Goal: Transaction & Acquisition: Purchase product/service

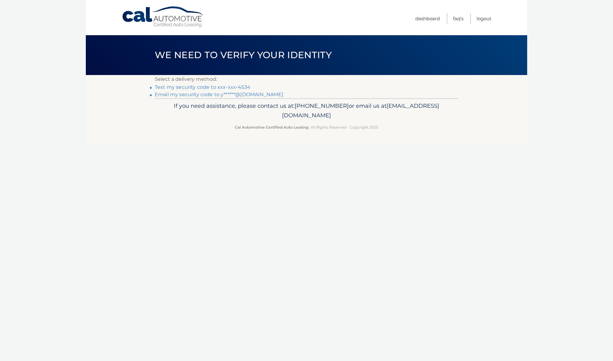
click at [236, 94] on link "Email my security code to y******@gmail.com" at bounding box center [219, 95] width 129 height 6
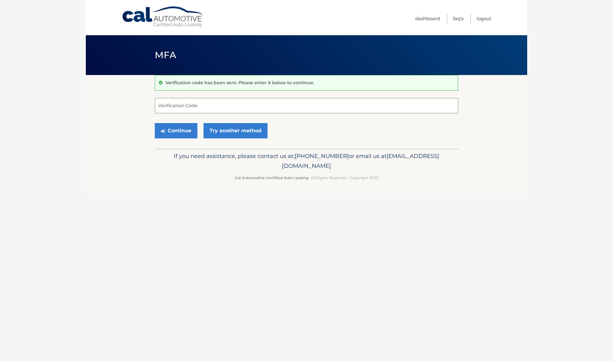
click at [235, 106] on input "Verification Code" at bounding box center [306, 105] width 303 height 15
paste input "934275"
click at [183, 131] on button "Continue" at bounding box center [176, 130] width 43 height 15
click at [159, 108] on input "934275" at bounding box center [306, 105] width 303 height 15
click at [182, 129] on button "Continue" at bounding box center [176, 130] width 43 height 15
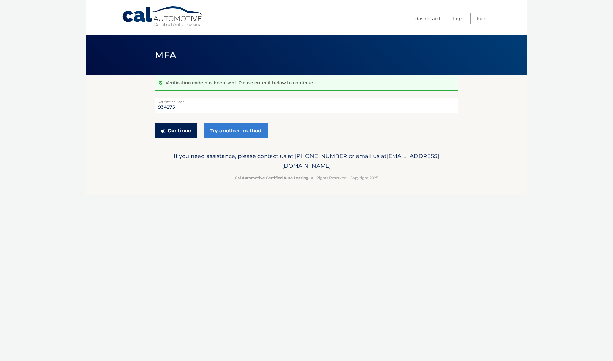
click at [180, 131] on button "Continue" at bounding box center [176, 130] width 43 height 15
click at [180, 108] on input "934275" at bounding box center [306, 105] width 303 height 15
type input "934275"
click at [176, 132] on button "Continue" at bounding box center [176, 130] width 43 height 15
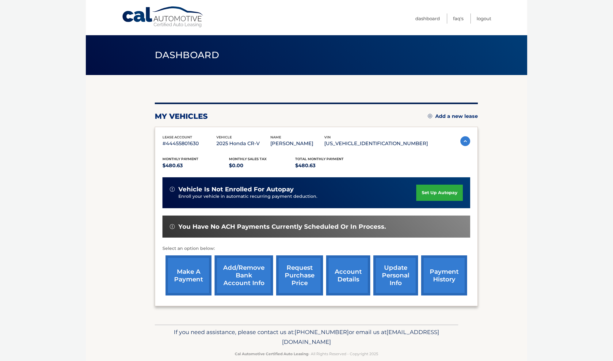
click at [198, 275] on link "make a payment" at bounding box center [188, 276] width 46 height 40
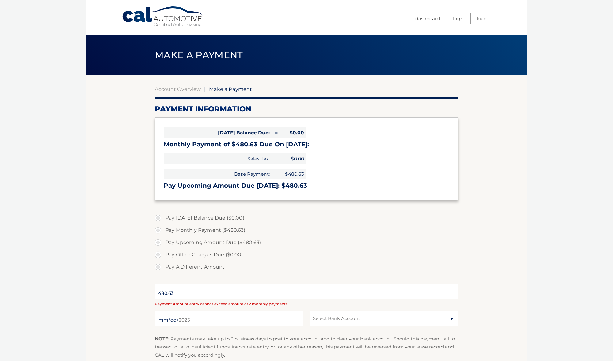
select select "MjI1YWYxYzUtNTQxOC00ZTQ2LWE2YWQtMGExMjc1ZDQ2Njk5"
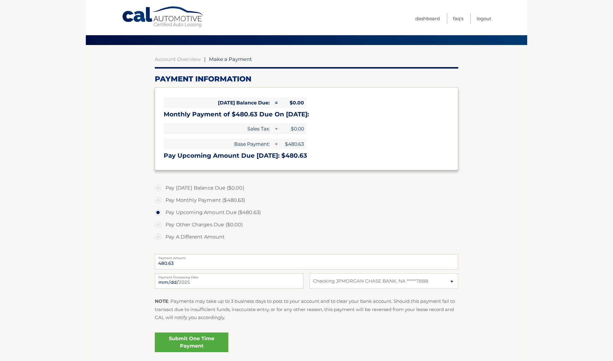
scroll to position [77, 0]
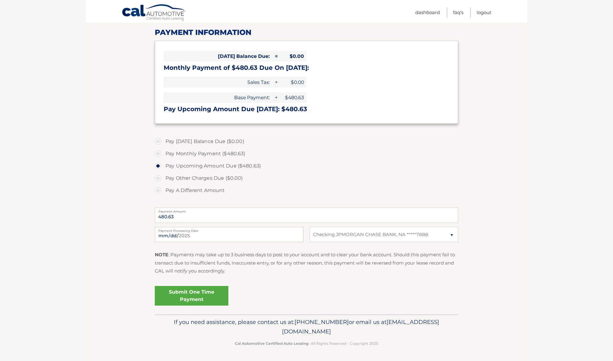
click at [189, 293] on link "Submit One Time Payment" at bounding box center [192, 296] width 74 height 20
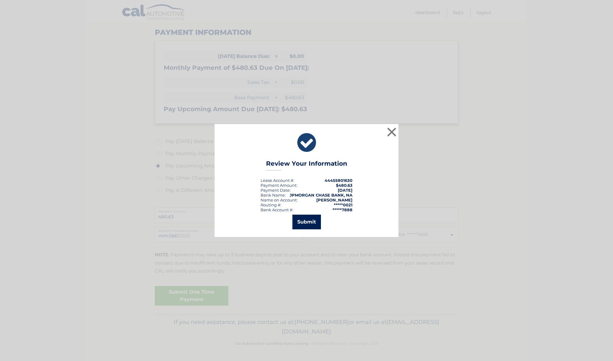
click at [308, 220] on button "Submit" at bounding box center [306, 222] width 28 height 15
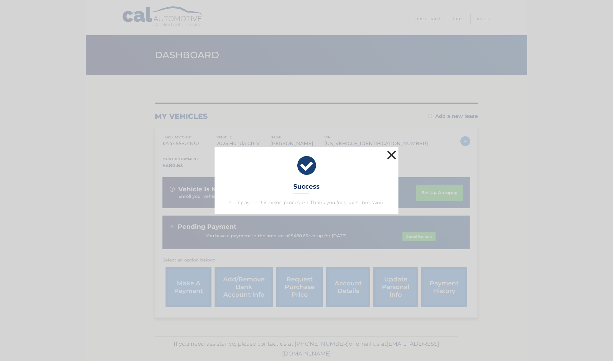
click at [392, 154] on button "×" at bounding box center [392, 155] width 12 height 12
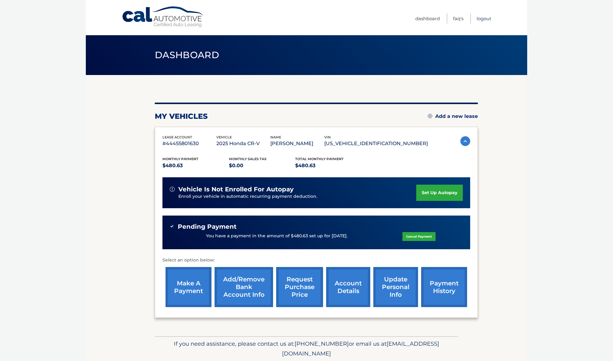
click at [481, 19] on link "Logout" at bounding box center [484, 18] width 15 height 10
